Goal: Task Accomplishment & Management: Manage account settings

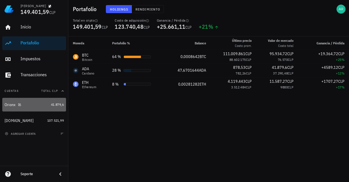
click at [10, 103] on div "Orionx" at bounding box center [10, 104] width 11 height 5
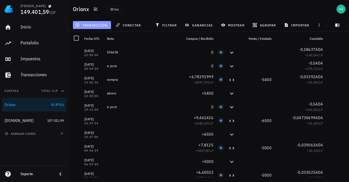
click at [81, 23] on span "transacción" at bounding box center [91, 25] width 31 height 5
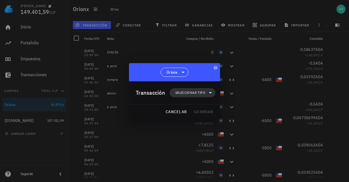
click at [186, 89] on span "Seleccionar tipo" at bounding box center [192, 92] width 39 height 9
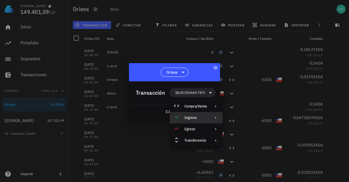
click at [192, 117] on div "Ingreso" at bounding box center [195, 118] width 22 height 5
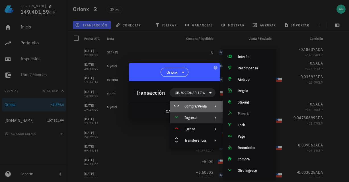
click at [192, 107] on div "Compra/Venta" at bounding box center [195, 106] width 22 height 5
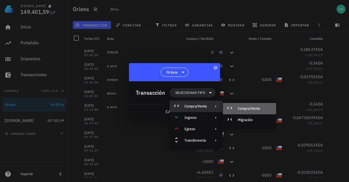
click at [256, 111] on div "Compra/Venta" at bounding box center [255, 108] width 34 height 5
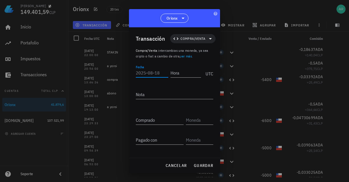
click at [153, 73] on input "Fecha" at bounding box center [152, 72] width 32 height 9
type input "[DATE]"
click at [180, 69] on input "Hora" at bounding box center [184, 72] width 32 height 9
type input "11:25:11"
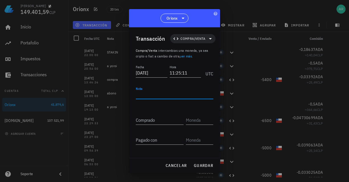
click at [159, 96] on textarea "Nota" at bounding box center [174, 94] width 77 height 9
click at [157, 119] on input "Comprado" at bounding box center [160, 120] width 48 height 9
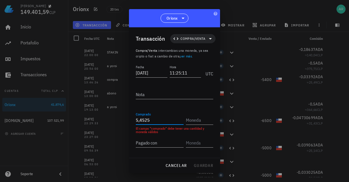
click at [139, 123] on input "5,4525" at bounding box center [160, 120] width 48 height 9
click at [156, 118] on input "5,4525" at bounding box center [160, 120] width 48 height 9
type input "5,452563"
click at [192, 122] on input "text" at bounding box center [199, 120] width 26 height 9
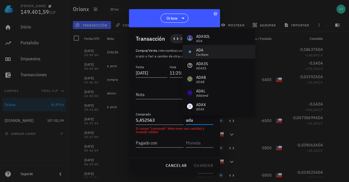
click at [210, 49] on div "[PERSON_NAME]" at bounding box center [218, 52] width 73 height 14
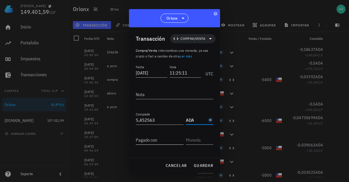
type input "ADA"
click at [158, 140] on input "Pagado con" at bounding box center [160, 139] width 48 height 9
type input "5.000"
click at [191, 140] on input "text" at bounding box center [199, 139] width 26 height 9
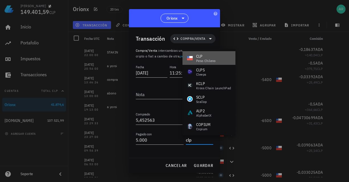
click at [210, 57] on div "CLP" at bounding box center [206, 57] width 20 height 6
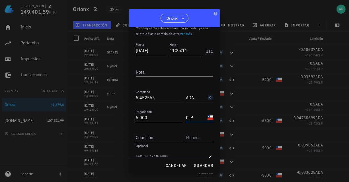
scroll to position [30, 0]
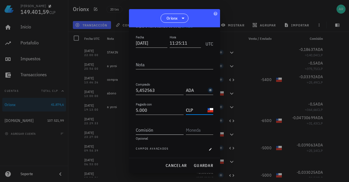
type input "CLP"
click at [161, 129] on input "Comisión" at bounding box center [160, 130] width 48 height 9
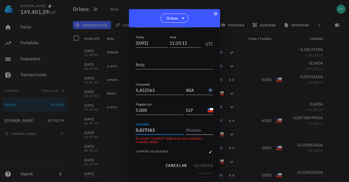
type input "0,027263"
click at [194, 129] on input "text" at bounding box center [199, 130] width 26 height 9
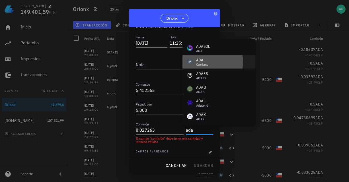
click at [202, 59] on div "ADA" at bounding box center [202, 60] width 13 height 6
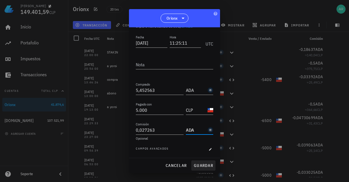
type input "ADA"
click at [201, 166] on span "guardar" at bounding box center [204, 165] width 20 height 5
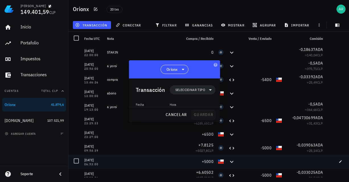
scroll to position [0, 0]
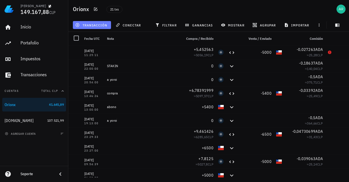
click at [92, 24] on span "transacción" at bounding box center [91, 25] width 31 height 5
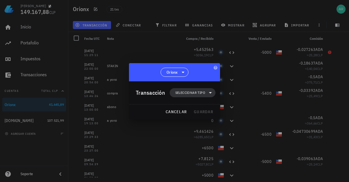
click at [181, 94] on span "Seleccionar tipo" at bounding box center [190, 93] width 30 height 6
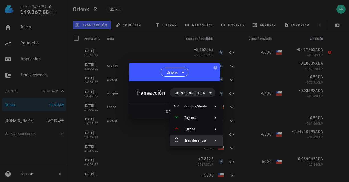
click at [188, 139] on div "Transferencia" at bounding box center [195, 140] width 22 height 5
click at [242, 141] on div "Depósito" at bounding box center [255, 143] width 34 height 5
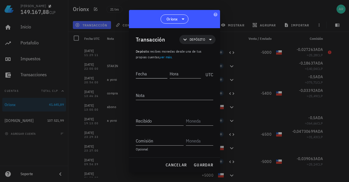
click at [156, 74] on input "Fecha" at bounding box center [152, 73] width 32 height 9
type input "[DATE]"
click at [196, 73] on input "Hora" at bounding box center [184, 73] width 32 height 9
type input "11:20:00"
click at [165, 121] on input "Recibido" at bounding box center [160, 120] width 48 height 9
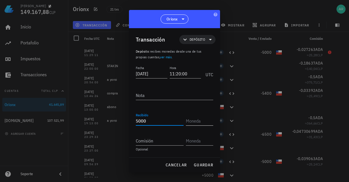
type input "5.000"
click at [187, 121] on input "text" at bounding box center [199, 120] width 26 height 9
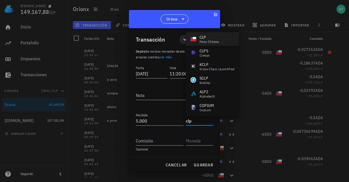
click at [219, 38] on div "CLP peso chileno" at bounding box center [212, 39] width 53 height 14
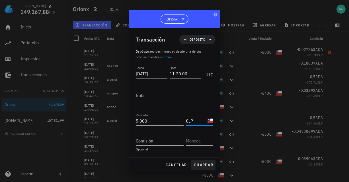
type input "CLP"
click at [202, 166] on span "guardar" at bounding box center [204, 165] width 20 height 5
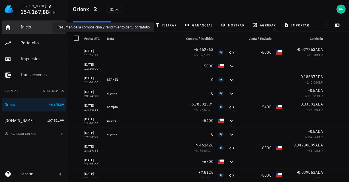
click at [29, 28] on div "Inicio" at bounding box center [41, 26] width 43 height 5
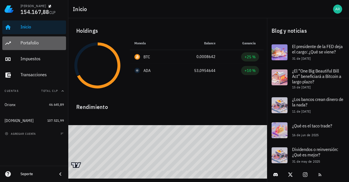
click at [28, 42] on div "Portafolio" at bounding box center [41, 42] width 43 height 5
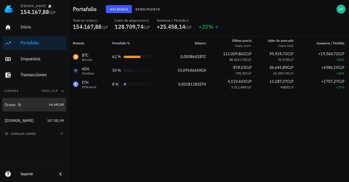
click at [9, 106] on div "Orionx" at bounding box center [10, 104] width 11 height 5
